Goal: Task Accomplishment & Management: Complete application form

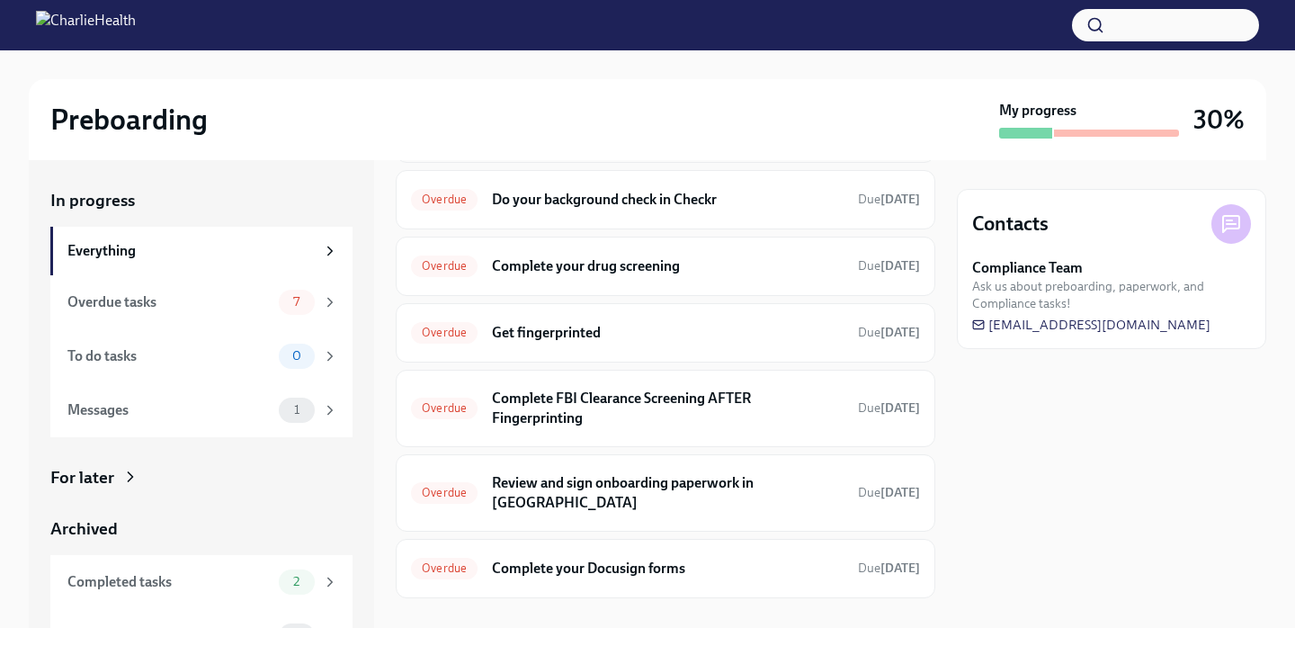
scroll to position [289, 0]
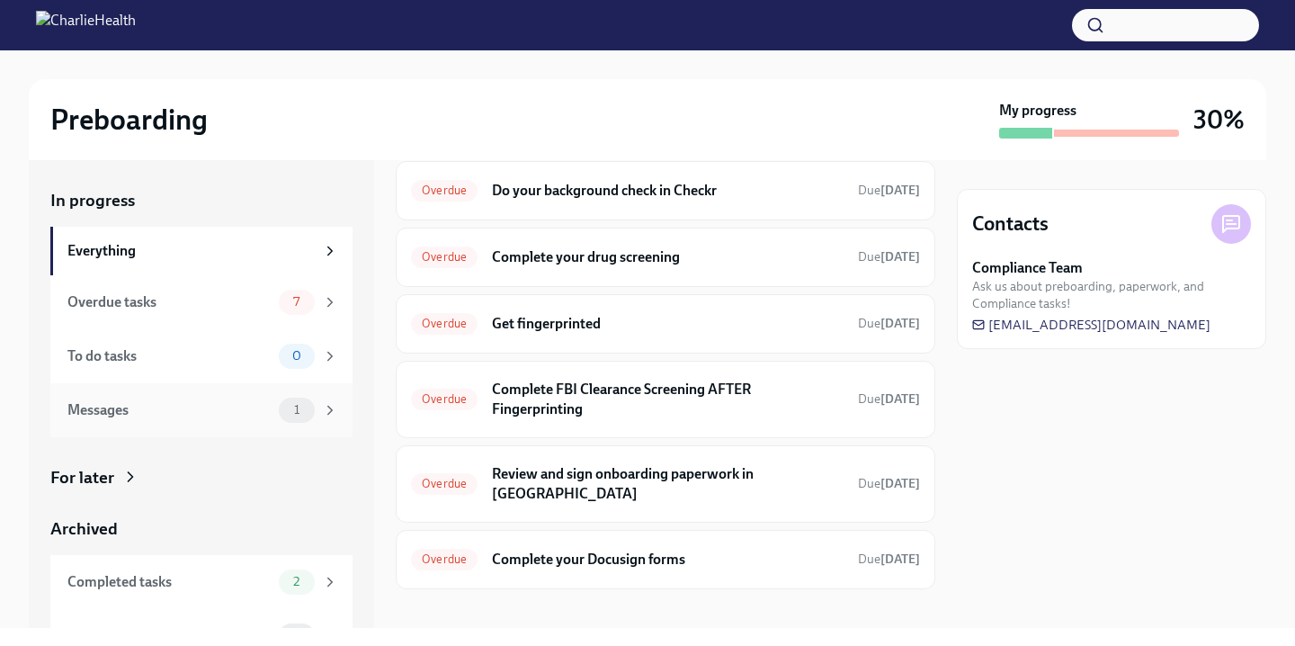
click at [281, 424] on div "Messages 1" at bounding box center [201, 410] width 302 height 54
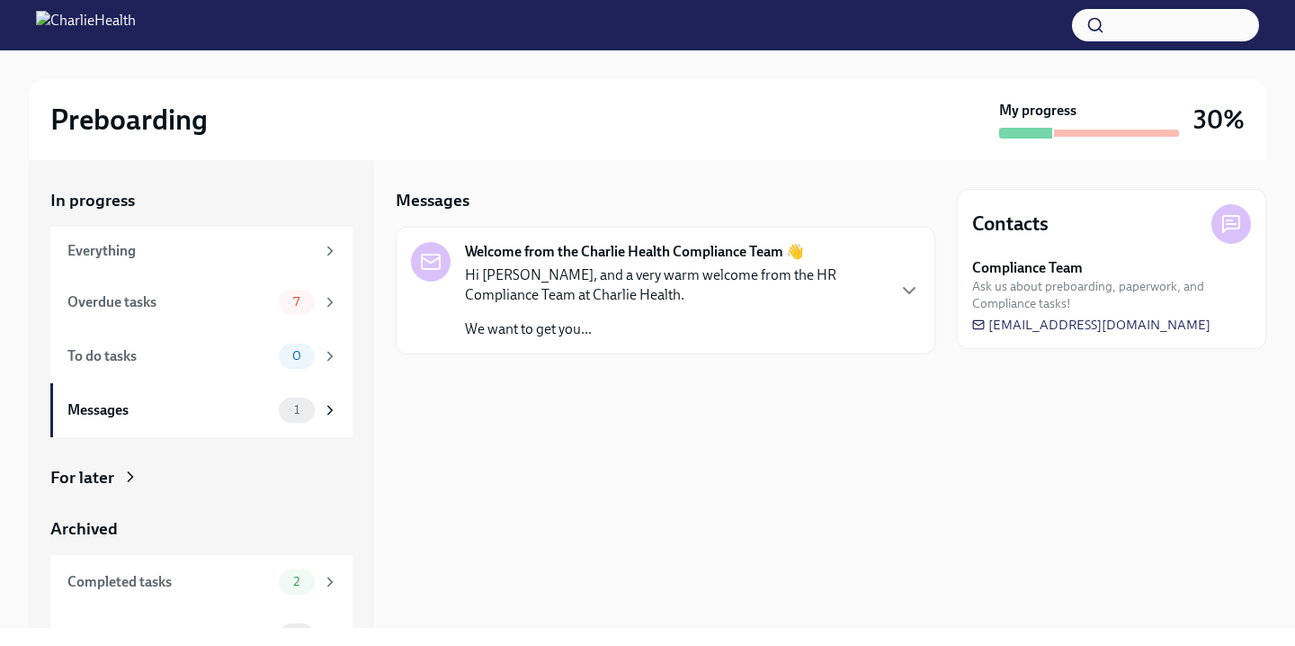
click at [585, 329] on p "We want to get you..." at bounding box center [674, 329] width 419 height 20
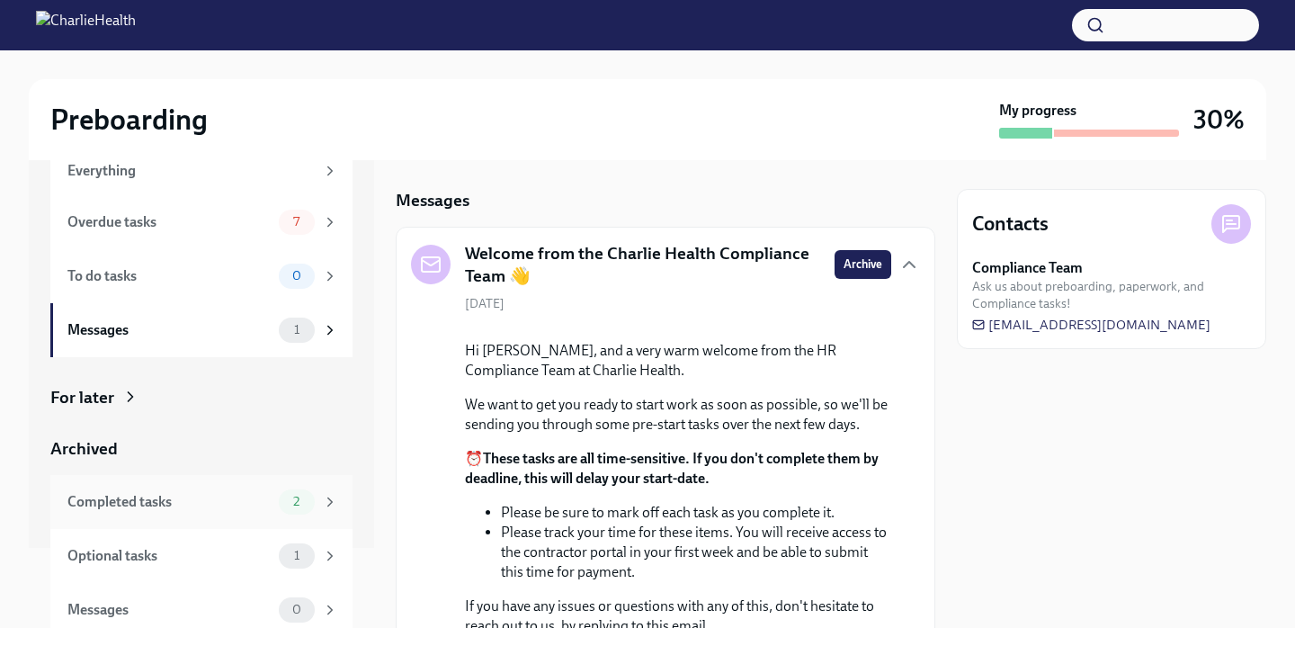
scroll to position [89, 0]
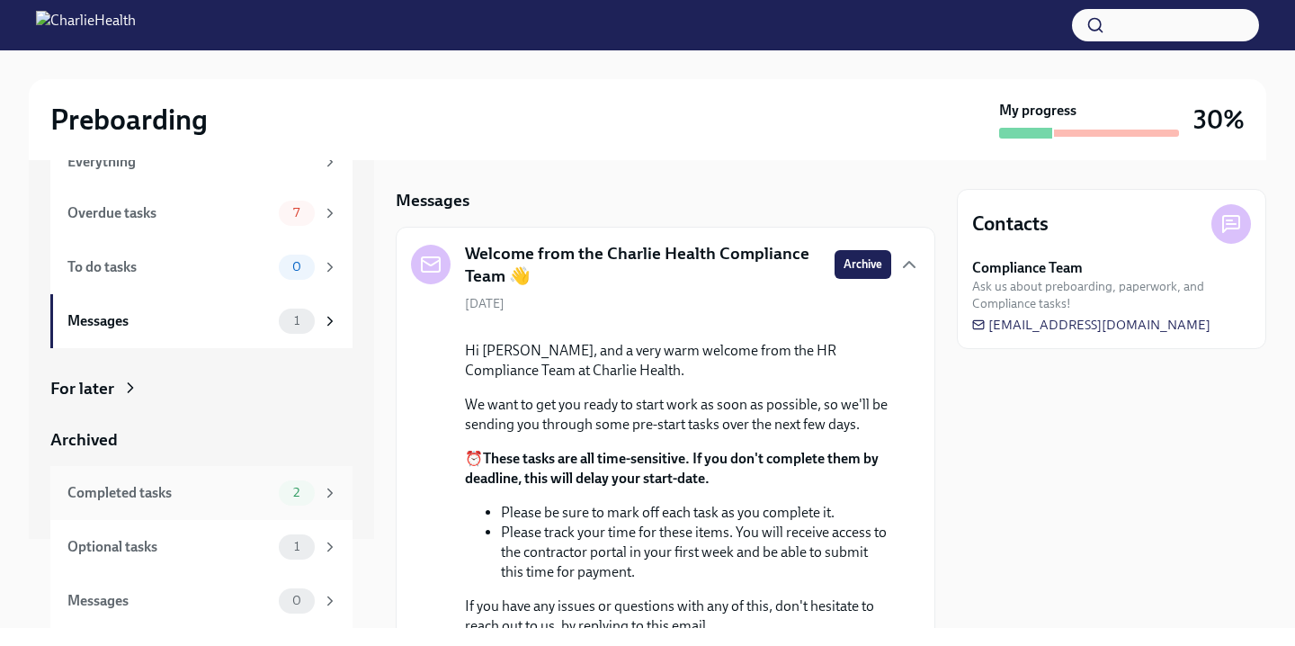
click at [194, 504] on div "Completed tasks 2" at bounding box center [202, 492] width 271 height 25
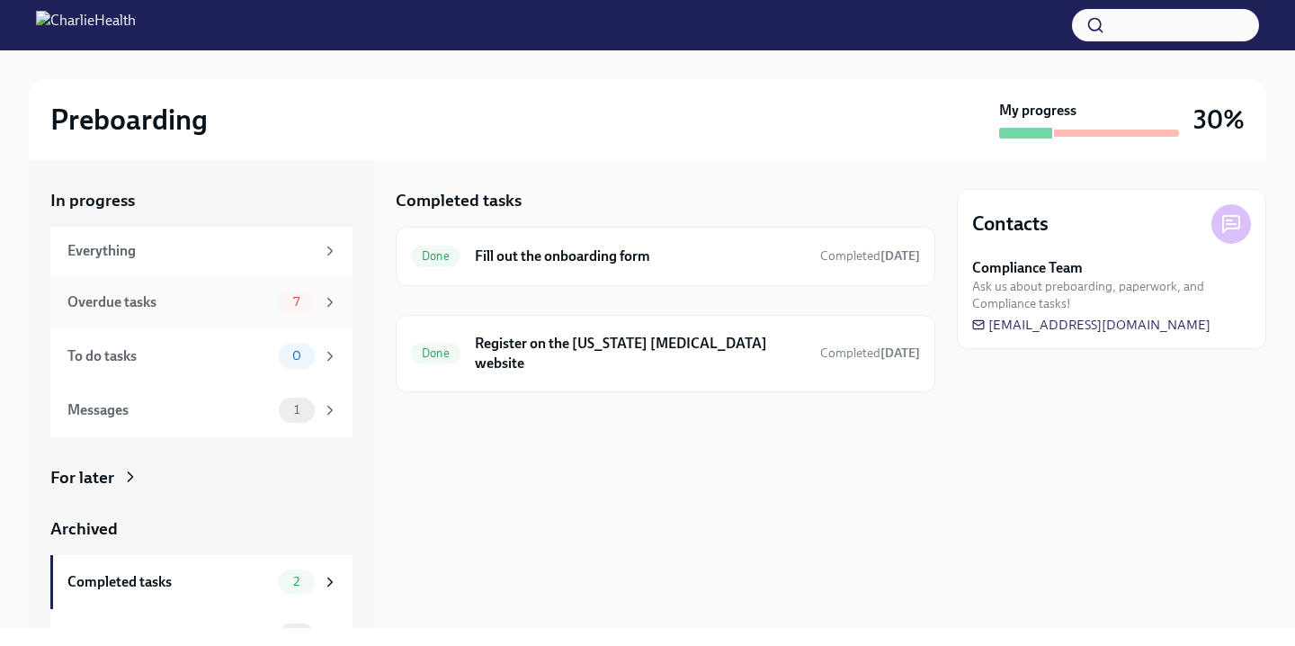
click at [187, 292] on div "Overdue tasks" at bounding box center [169, 302] width 204 height 20
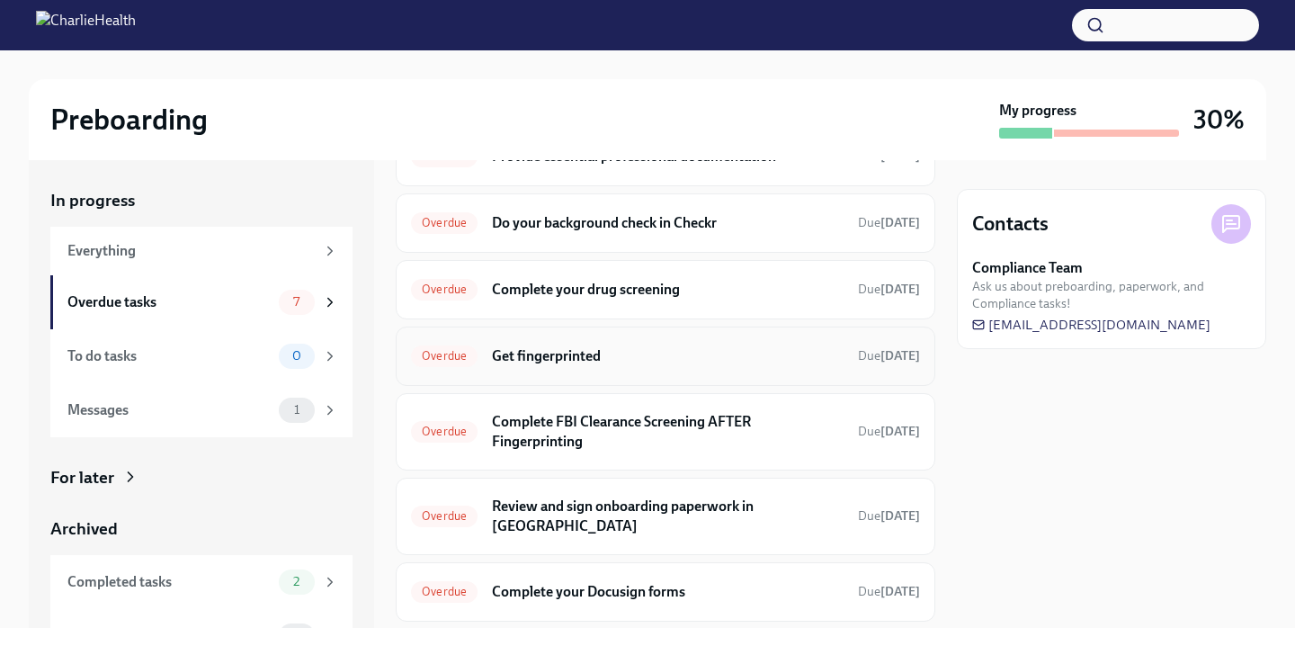
scroll to position [132, 0]
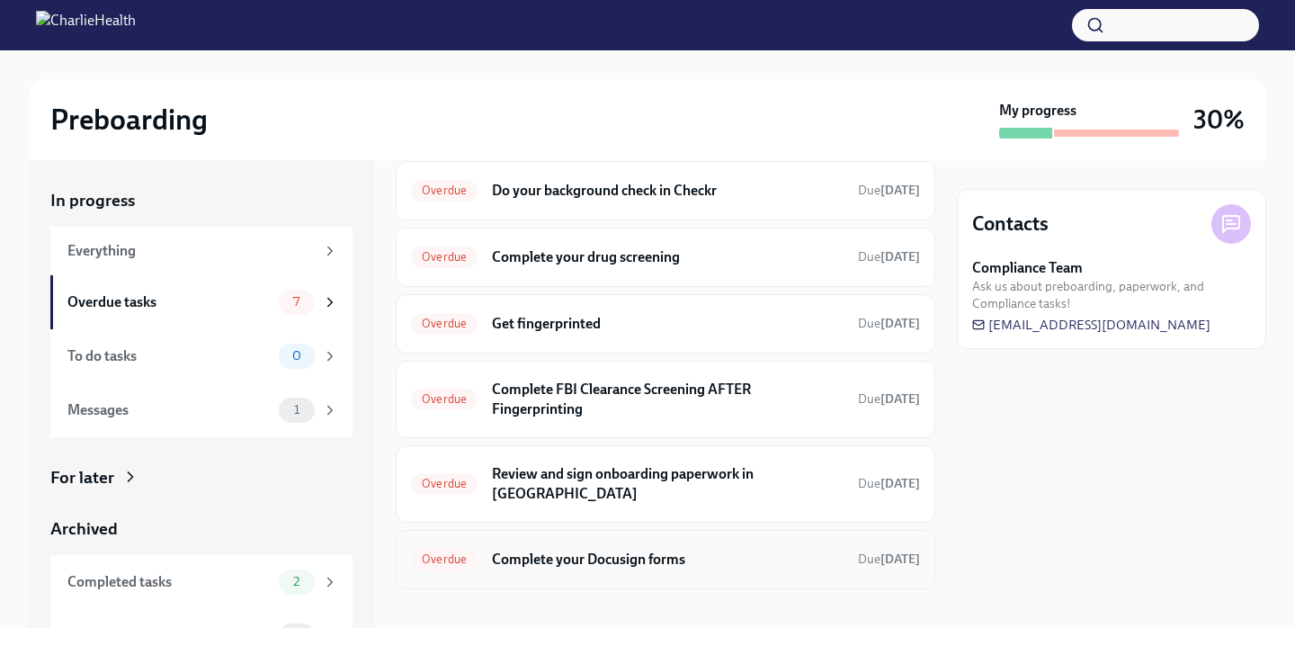
click at [659, 549] on h6 "Complete your Docusign forms" at bounding box center [668, 559] width 352 height 20
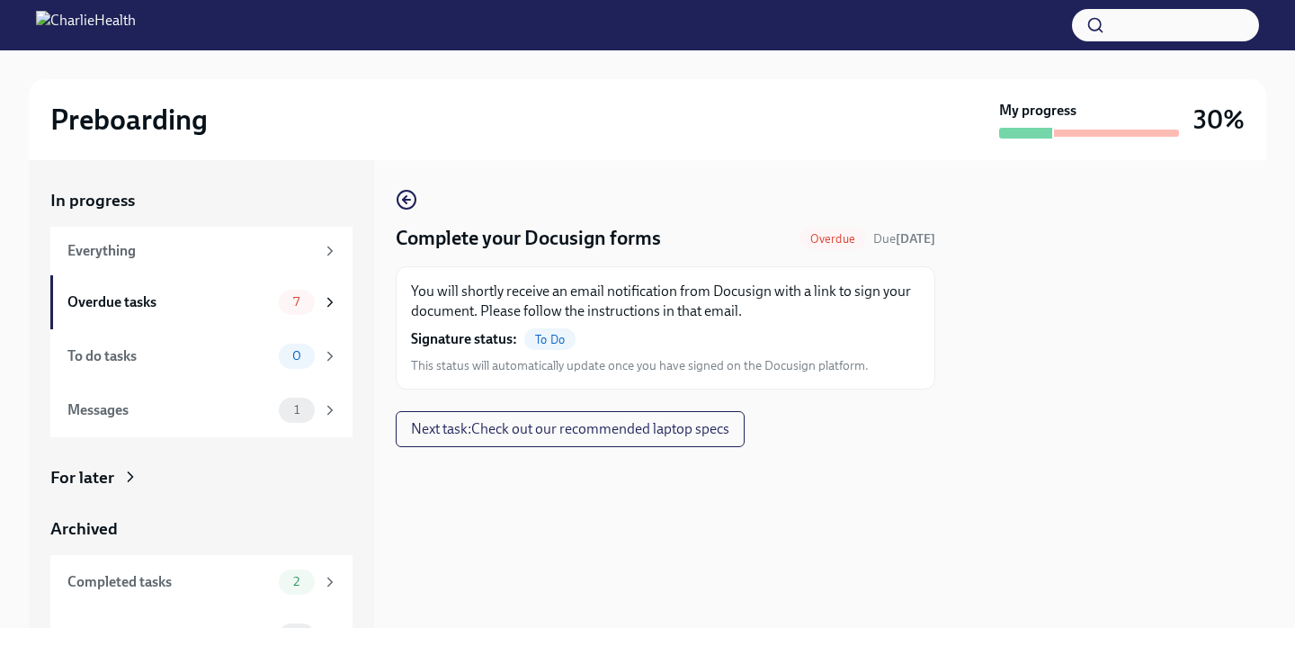
click at [551, 340] on span "To Do" at bounding box center [549, 339] width 51 height 13
click at [499, 332] on strong "Signature status:" at bounding box center [464, 339] width 106 height 20
click at [553, 372] on span "This status will automatically update once you have signed on the Docusign plat…" at bounding box center [640, 365] width 458 height 17
click at [557, 432] on span "Next task : Check out our recommended laptop specs" at bounding box center [570, 429] width 318 height 18
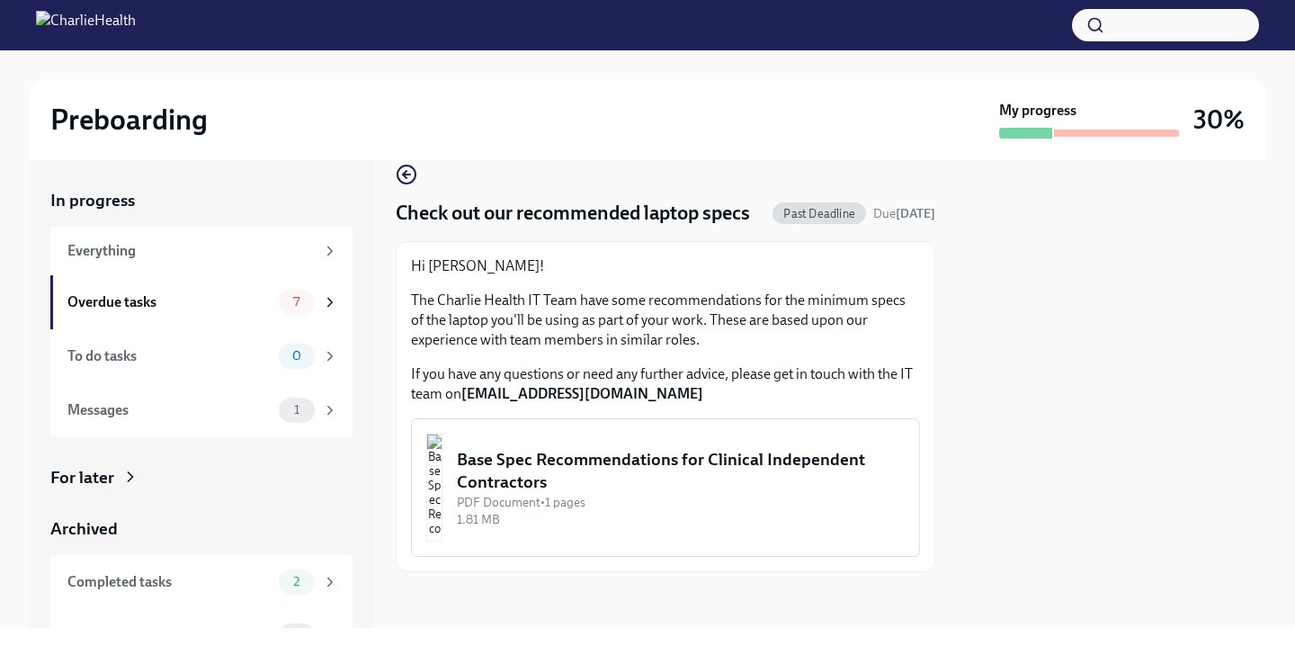
scroll to position [27, 0]
click at [551, 467] on div "Base Spec Recommendations for Clinical Independent Contractors" at bounding box center [681, 469] width 448 height 46
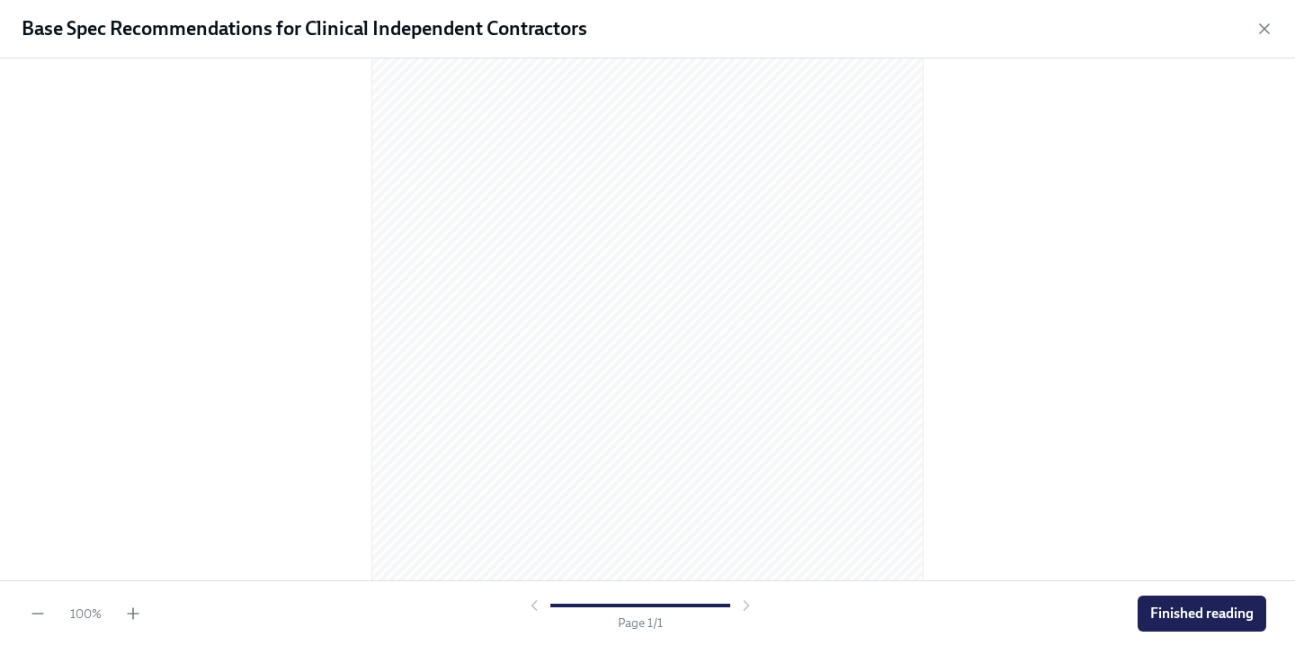
scroll to position [196, 0]
click at [1209, 621] on span "Finished reading" at bounding box center [1201, 613] width 103 height 18
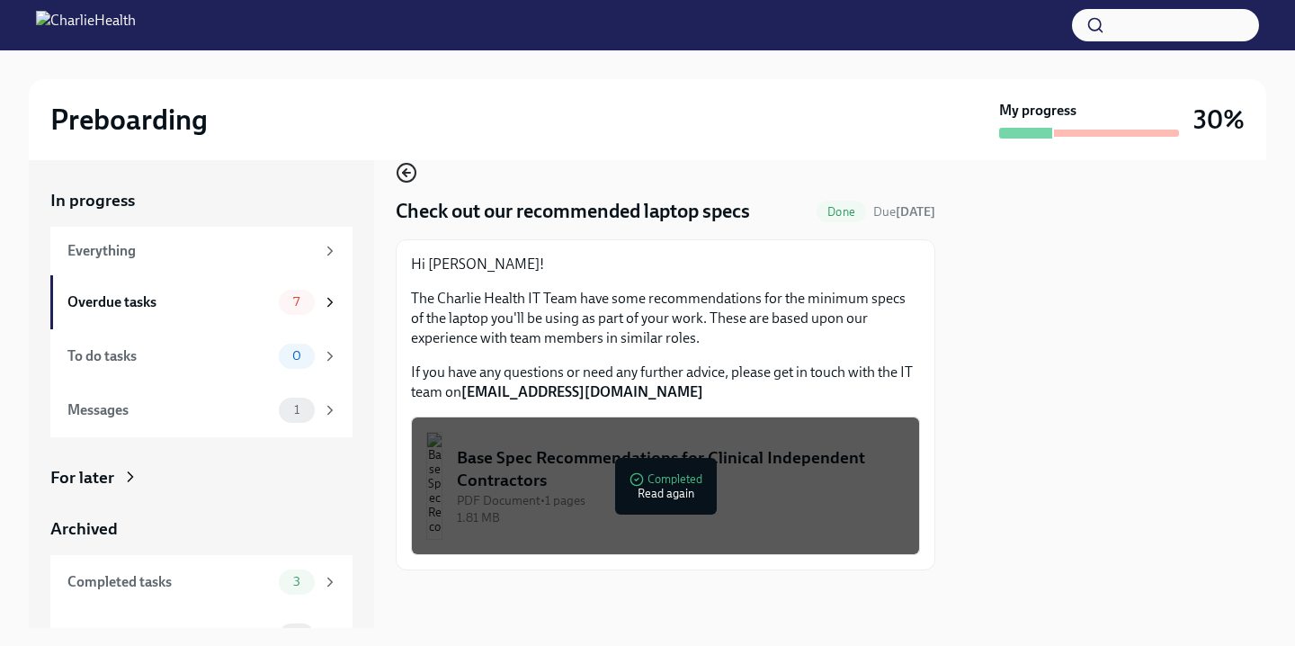
click at [409, 174] on icon "button" at bounding box center [407, 173] width 22 height 22
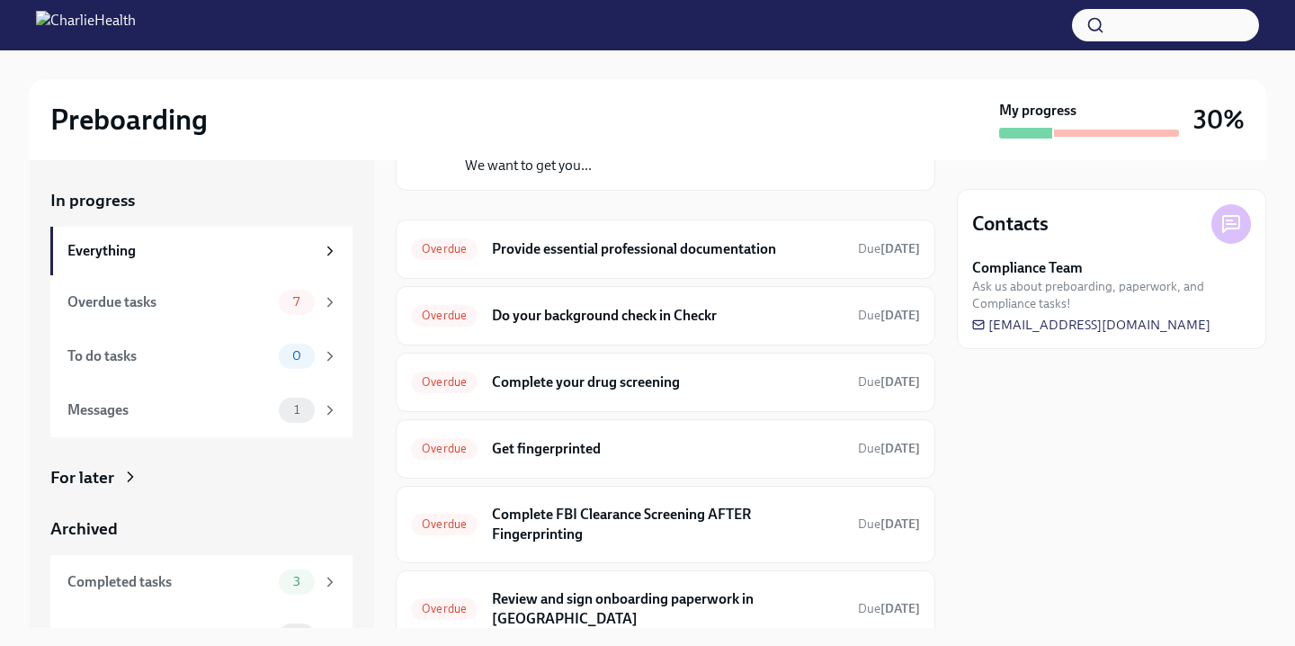
scroll to position [289, 0]
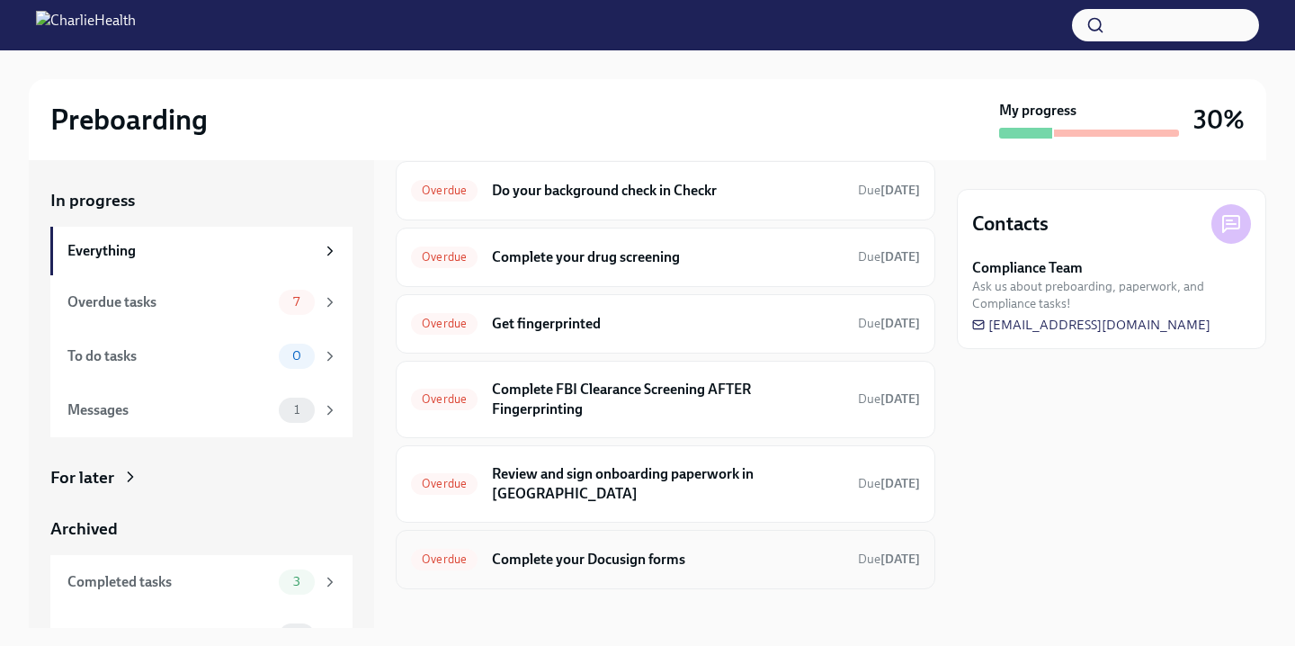
click at [607, 564] on div "Overdue Complete your Docusign forms Due [DATE]" at bounding box center [666, 559] width 540 height 59
click at [600, 549] on h6 "Complete your Docusign forms" at bounding box center [668, 559] width 352 height 20
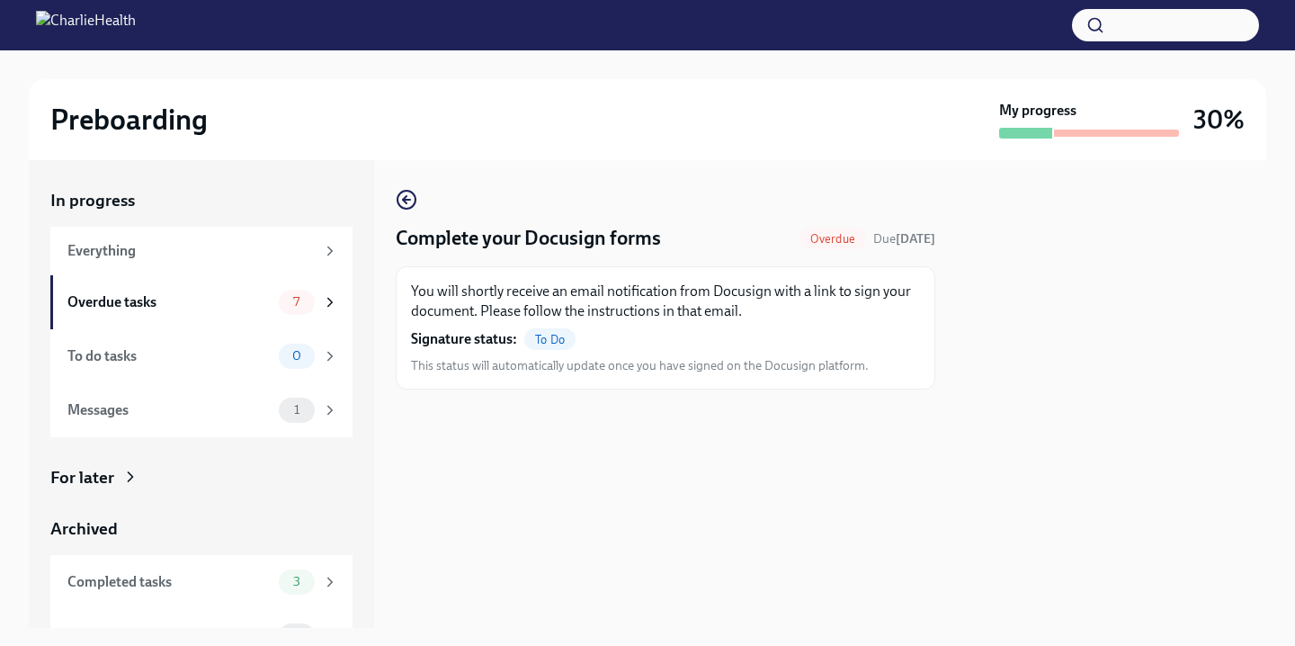
click at [563, 353] on div "You will shortly receive an email notification from Docusign with a link to sig…" at bounding box center [665, 327] width 509 height 93
click at [548, 322] on div "You will shortly receive an email notification from Docusign with a link to sig…" at bounding box center [665, 327] width 509 height 93
